Goal: Information Seeking & Learning: Find specific fact

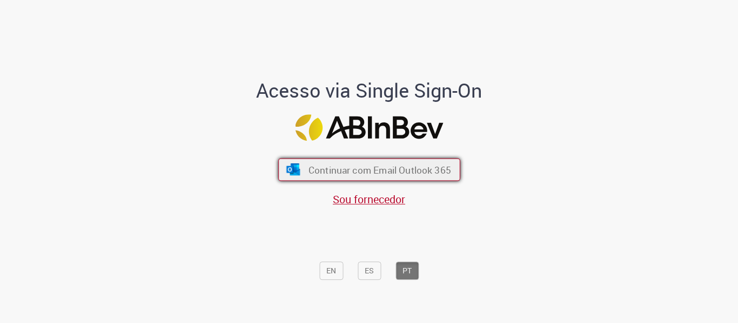
click at [324, 173] on span "Continuar com Email Outlook 365" at bounding box center [379, 170] width 143 height 12
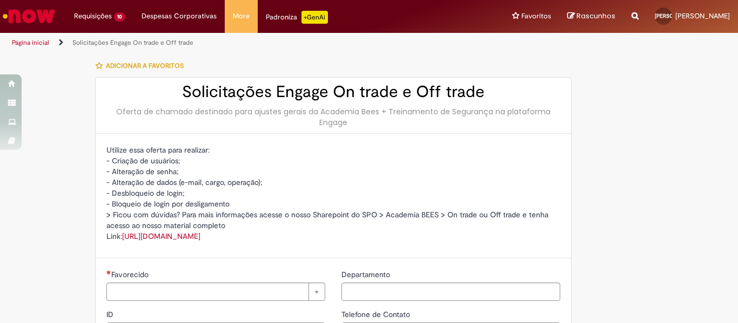
type input "**********"
type input "***"
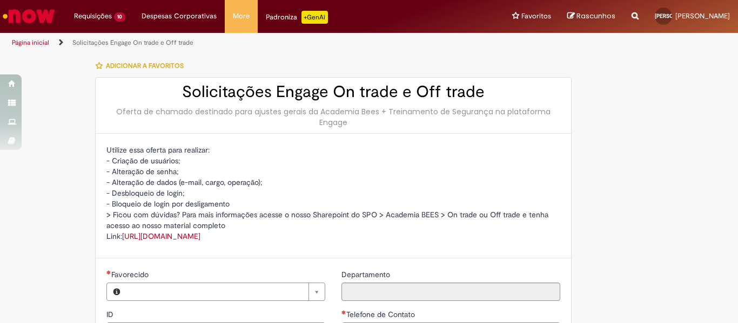
type input "**********"
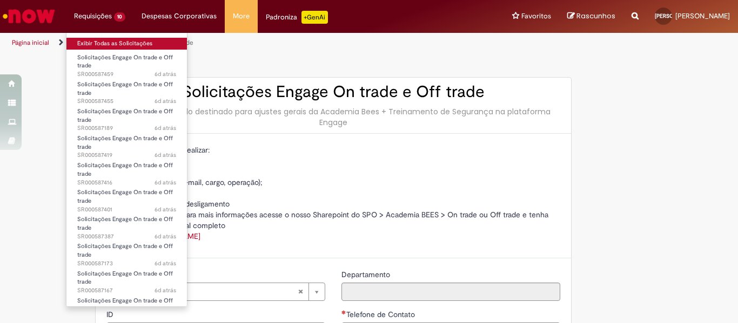
click at [99, 43] on link "Exibir Todas as Solicitações" at bounding box center [126, 44] width 120 height 12
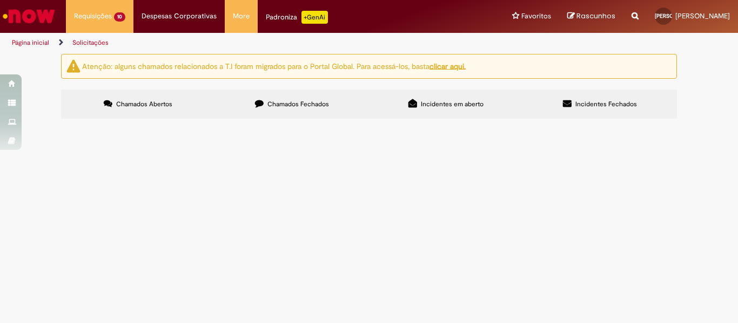
click at [0, 0] on button at bounding box center [0, 0] width 0 height 0
click at [0, 0] on td "Solicitações Engage On trade e Off trade" at bounding box center [0, 0] width 0 height 0
click at [0, 0] on span "Solicitações Engage On trade e Off trade" at bounding box center [0, 0] width 0 height 0
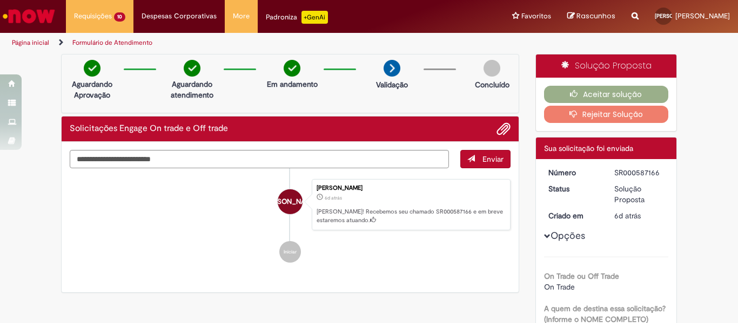
click at [646, 174] on div "SR000587166" at bounding box center [639, 172] width 50 height 11
copy div "SR000587166"
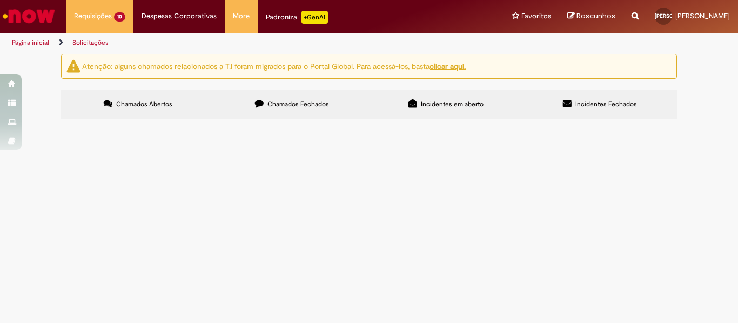
click at [0, 0] on button at bounding box center [0, 0] width 0 height 0
click at [0, 0] on span "Solicitações Engage On trade e Off trade" at bounding box center [0, 0] width 0 height 0
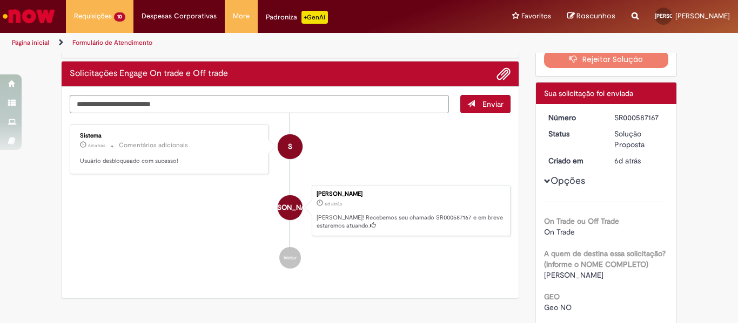
scroll to position [54, 0]
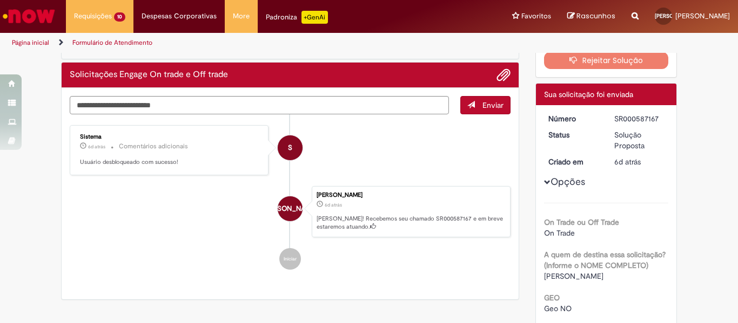
click at [636, 119] on div "SR000587167" at bounding box center [639, 118] width 50 height 11
copy div "SR000587167"
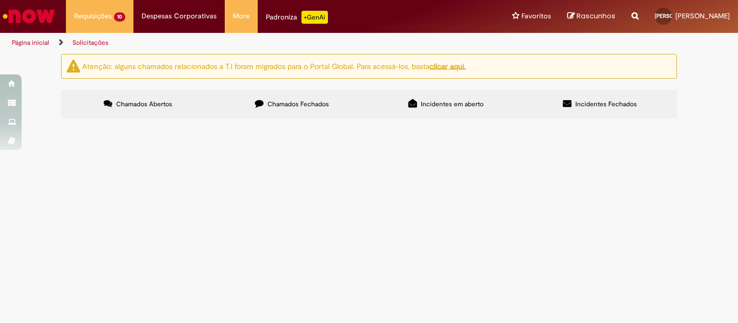
click at [0, 0] on button at bounding box center [0, 0] width 0 height 0
click at [0, 0] on span "Solicitações Engage On trade e Off trade" at bounding box center [0, 0] width 0 height 0
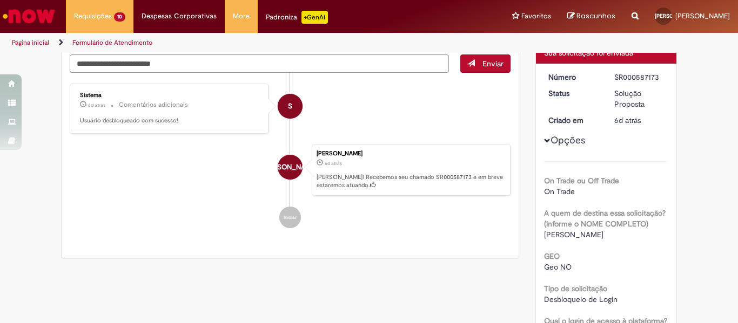
scroll to position [62, 0]
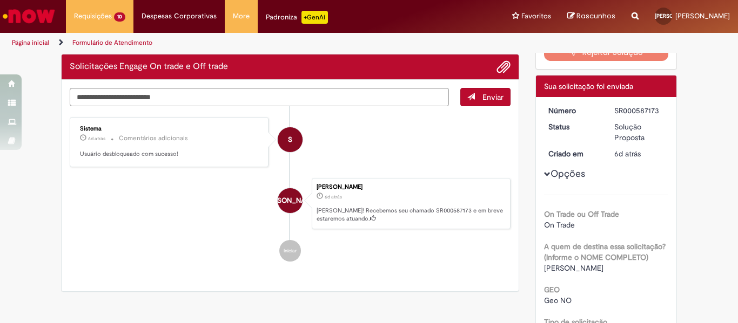
click at [646, 107] on div "SR000587173" at bounding box center [639, 110] width 50 height 11
copy div "SR000587173"
click at [201, 285] on div "Enviar S Sistema 6d atrás 6 dias atrás Comentários adicionais Usuário desbloque…" at bounding box center [290, 186] width 457 height 212
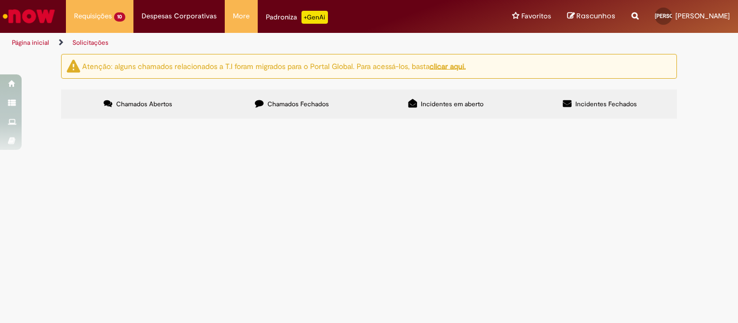
click at [0, 0] on button at bounding box center [0, 0] width 0 height 0
click at [0, 0] on span "Solicitações Engage On trade e Off trade" at bounding box center [0, 0] width 0 height 0
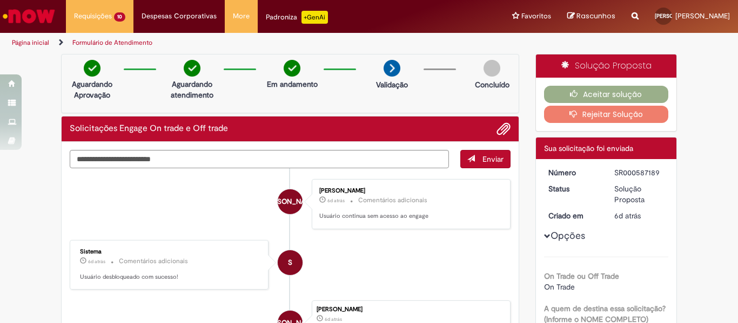
click at [637, 172] on div "SR000587189" at bounding box center [639, 172] width 50 height 11
copy div "SR000587189"
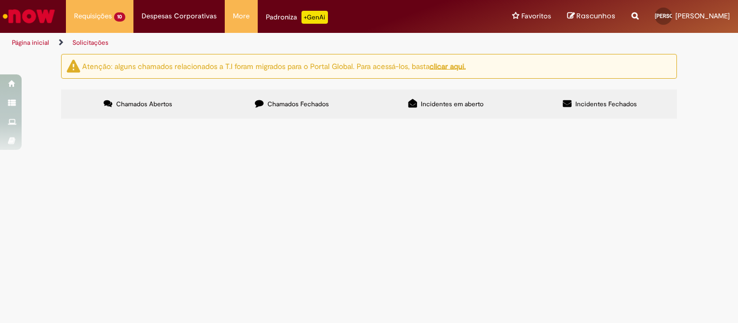
click at [0, 0] on button at bounding box center [0, 0] width 0 height 0
click at [0, 0] on span "Solicitações Engage On trade e Off trade" at bounding box center [0, 0] width 0 height 0
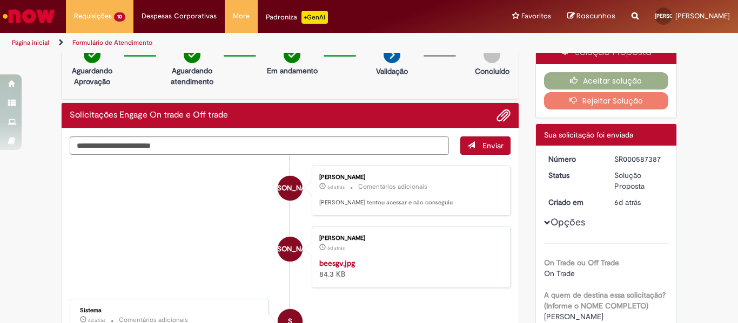
scroll to position [8, 0]
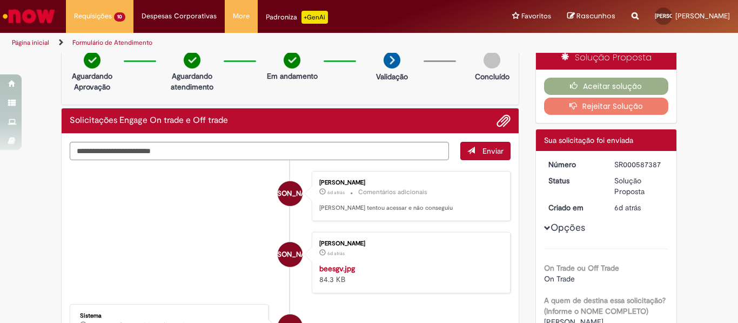
click at [647, 166] on div "SR000587387" at bounding box center [639, 164] width 50 height 11
copy div "SR000587387"
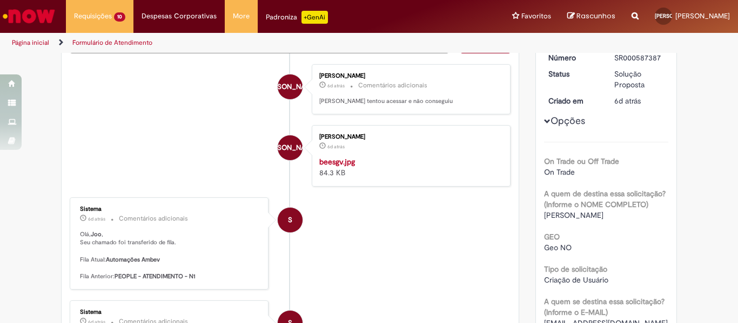
scroll to position [116, 0]
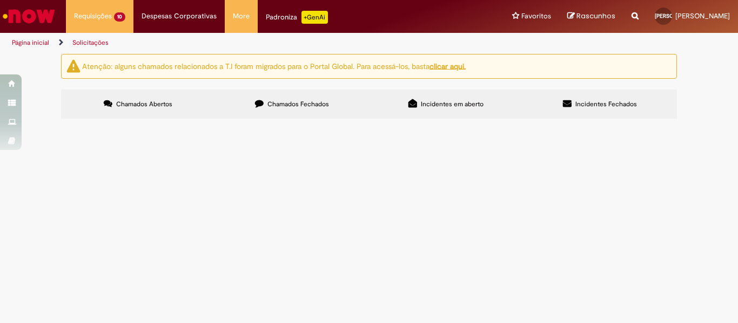
click at [0, 0] on button at bounding box center [0, 0] width 0 height 0
click at [0, 0] on span "Solicitações Engage On trade e Off trade" at bounding box center [0, 0] width 0 height 0
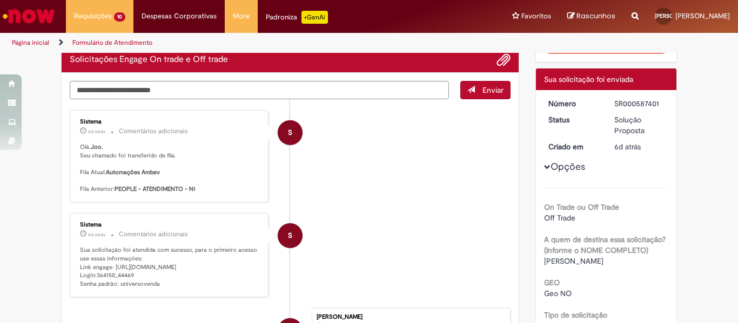
scroll to position [54, 0]
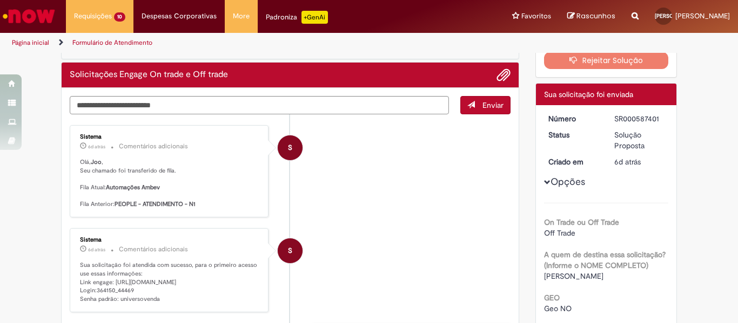
click at [653, 122] on div "SR000587401" at bounding box center [639, 118] width 50 height 11
copy div "SR000587401"
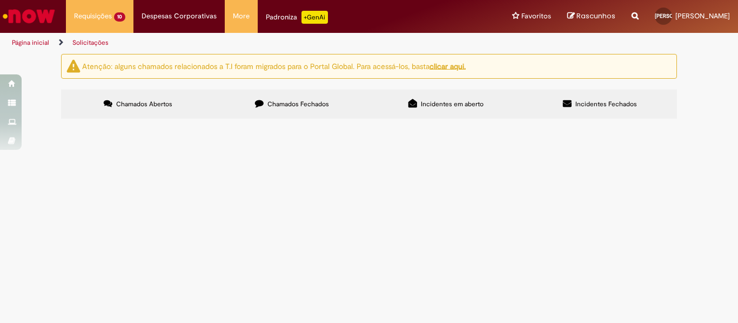
click at [0, 0] on button at bounding box center [0, 0] width 0 height 0
click at [0, 0] on span "Solicitações Engage On trade e Off trade" at bounding box center [0, 0] width 0 height 0
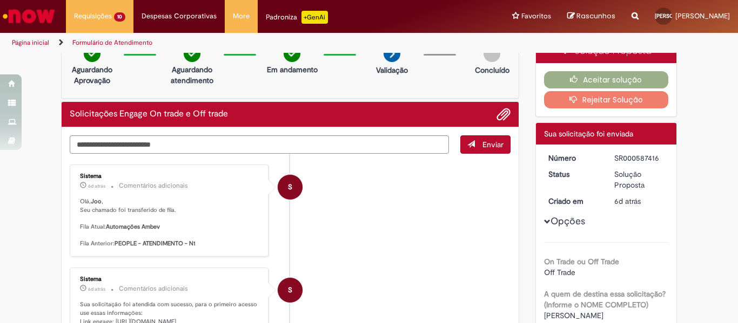
scroll to position [8, 0]
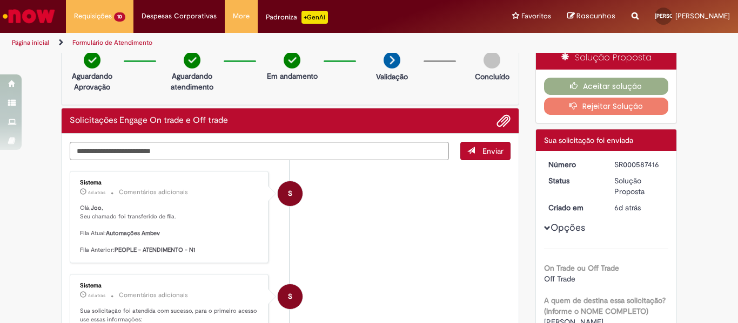
click at [615, 165] on div "SR000587416" at bounding box center [639, 164] width 50 height 11
copy div "SR000587416"
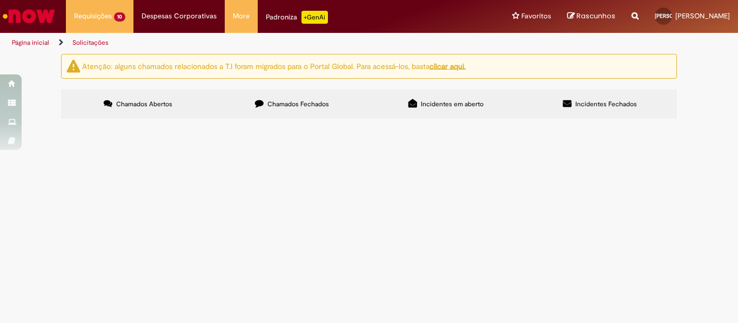
click at [0, 0] on button at bounding box center [0, 0] width 0 height 0
click at [0, 0] on span "Solicitações Engage On trade e Off trade" at bounding box center [0, 0] width 0 height 0
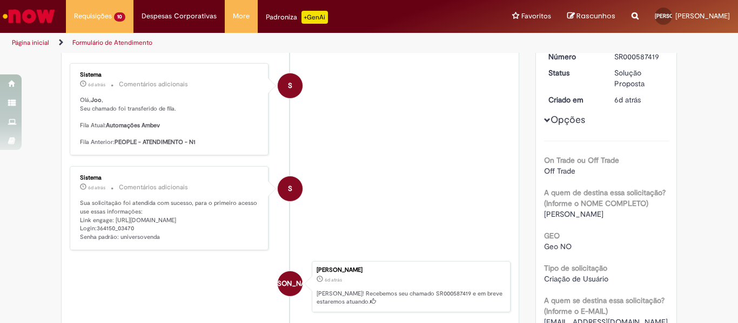
scroll to position [62, 0]
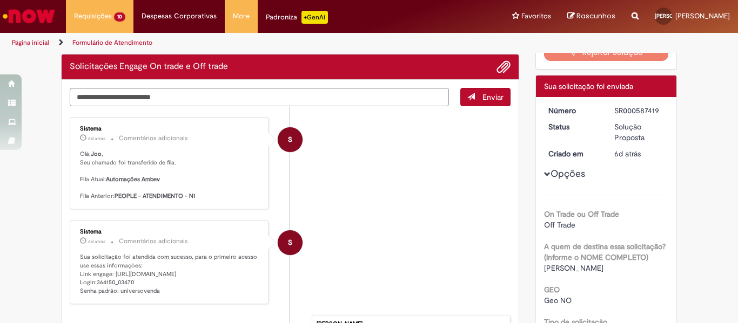
click at [635, 112] on div "SR000587419" at bounding box center [639, 110] width 50 height 11
copy div "SR000587419"
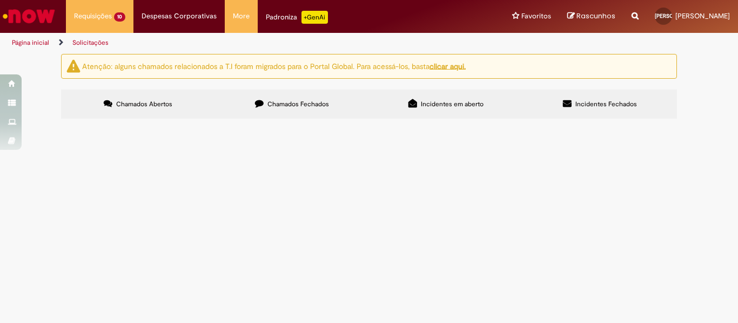
click at [0, 0] on button at bounding box center [0, 0] width 0 height 0
click at [0, 0] on span "Solicitações Engage On trade e Off trade" at bounding box center [0, 0] width 0 height 0
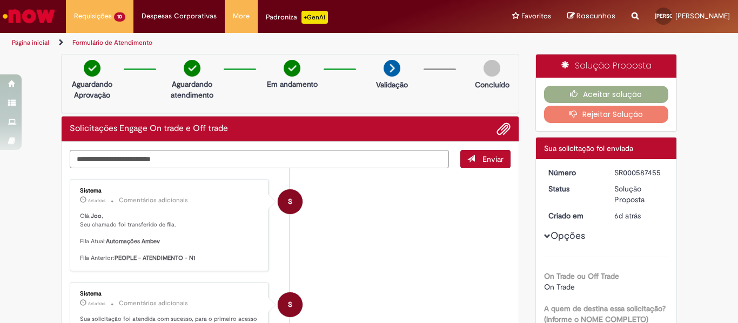
click at [657, 172] on div "SR000587455" at bounding box center [639, 172] width 50 height 11
click at [650, 175] on div "SR000587455" at bounding box center [639, 172] width 50 height 11
copy div "SR000587455"
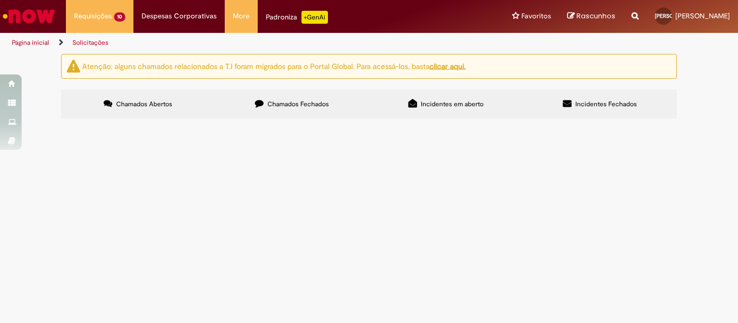
click at [0, 0] on button at bounding box center [0, 0] width 0 height 0
click at [0, 0] on span "Solicitações Engage On trade e Off trade" at bounding box center [0, 0] width 0 height 0
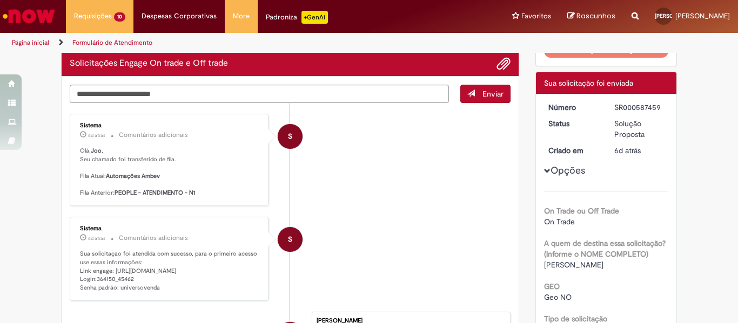
scroll to position [8, 0]
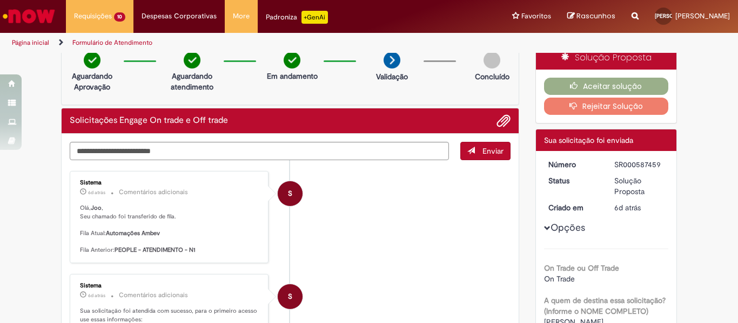
click at [626, 166] on div "SR000587459" at bounding box center [639, 164] width 50 height 11
copy div "SR000587459"
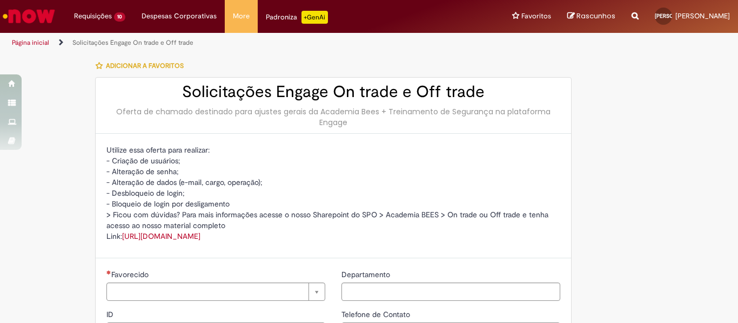
type input "**********"
type input "***"
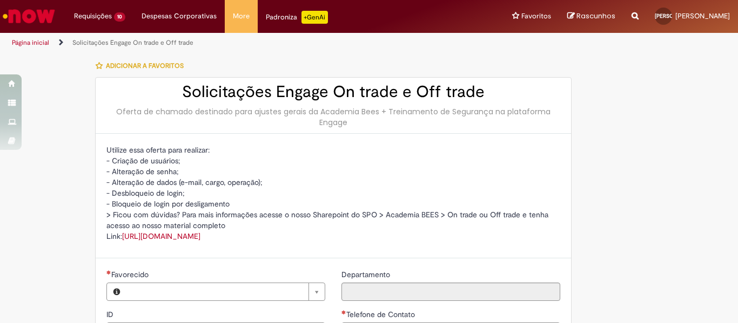
type input "**********"
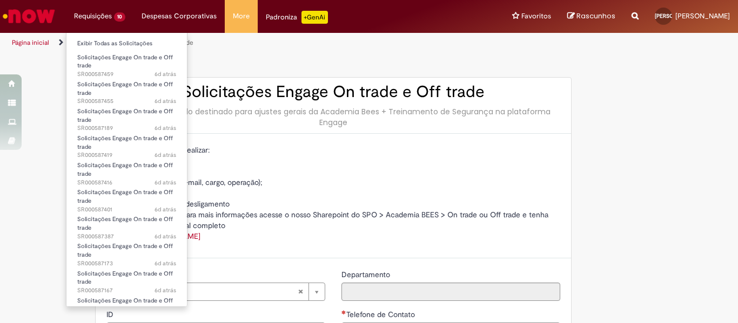
click at [107, 10] on li "Requisições 10 Exibir Todas as Solicitações Solicitações Engage On trade e Off …" at bounding box center [100, 16] width 68 height 32
click at [122, 50] on li "Solicitações Engage On trade e Off trade 6d atrás 6 dias atrás SR000587459" at bounding box center [126, 62] width 120 height 25
click at [124, 42] on link "Exibir Todas as Solicitações" at bounding box center [126, 44] width 120 height 12
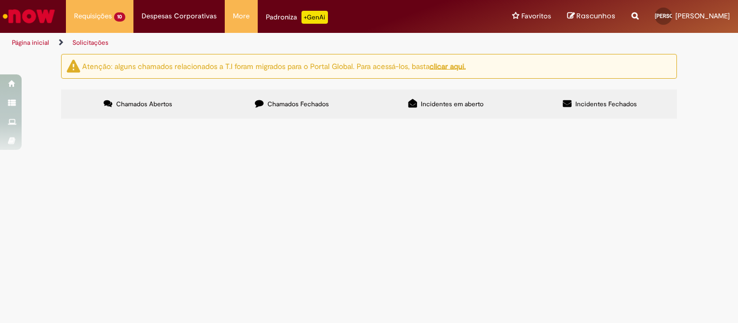
click at [33, 122] on div "Atenção: alguns chamados relacionados a T.I foram migrados para o Portal Global…" at bounding box center [369, 88] width 738 height 68
click at [0, 0] on button at bounding box center [0, 0] width 0 height 0
click at [0, 0] on span "Solicitações Engage On trade e Off trade" at bounding box center [0, 0] width 0 height 0
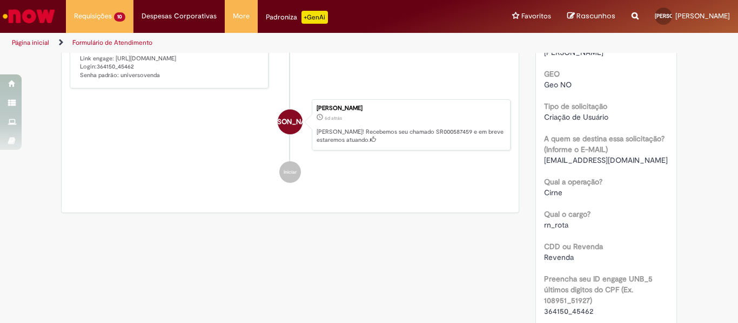
scroll to position [170, 0]
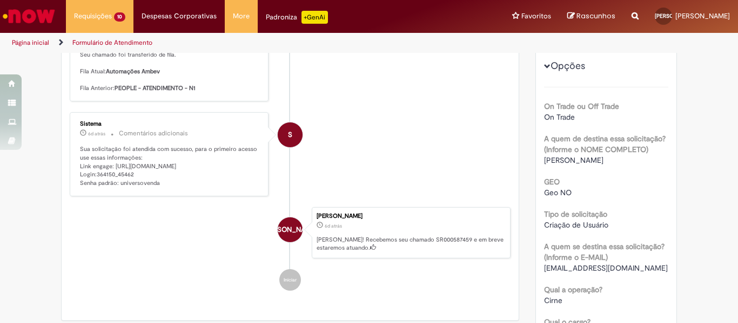
drag, startPoint x: 176, startPoint y: 182, endPoint x: 71, endPoint y: 177, distance: 105.4
click at [73, 177] on div "Sistema 6d atrás 6 dias atrás Comentários adicionais Sua solicitação foi atendi…" at bounding box center [169, 155] width 192 height 78
click at [153, 203] on ul "S Sistema 6d atrás 6 dias atrás Comentários adicionais Olá, Joo , Seu chamado f…" at bounding box center [290, 149] width 441 height 303
drag, startPoint x: 174, startPoint y: 184, endPoint x: 74, endPoint y: 166, distance: 101.5
click at [74, 166] on div "Sistema 6d atrás 6 dias atrás Comentários adicionais Sua solicitação foi atendi…" at bounding box center [169, 155] width 192 height 78
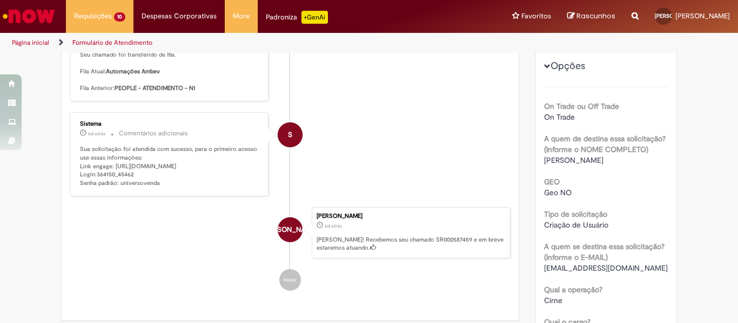
copy p "Link engage: [URL][DOMAIN_NAME] Login:364150_45462 Senha padrão: universovenda"
click at [107, 259] on li "[PERSON_NAME] [PERSON_NAME] 6d atrás 6 dias atrás [PERSON_NAME]! Recebemos seu …" at bounding box center [290, 233] width 441 height 52
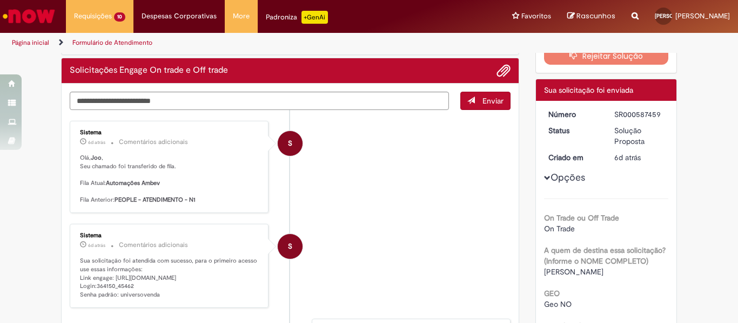
scroll to position [0, 0]
